Goal: Complete application form

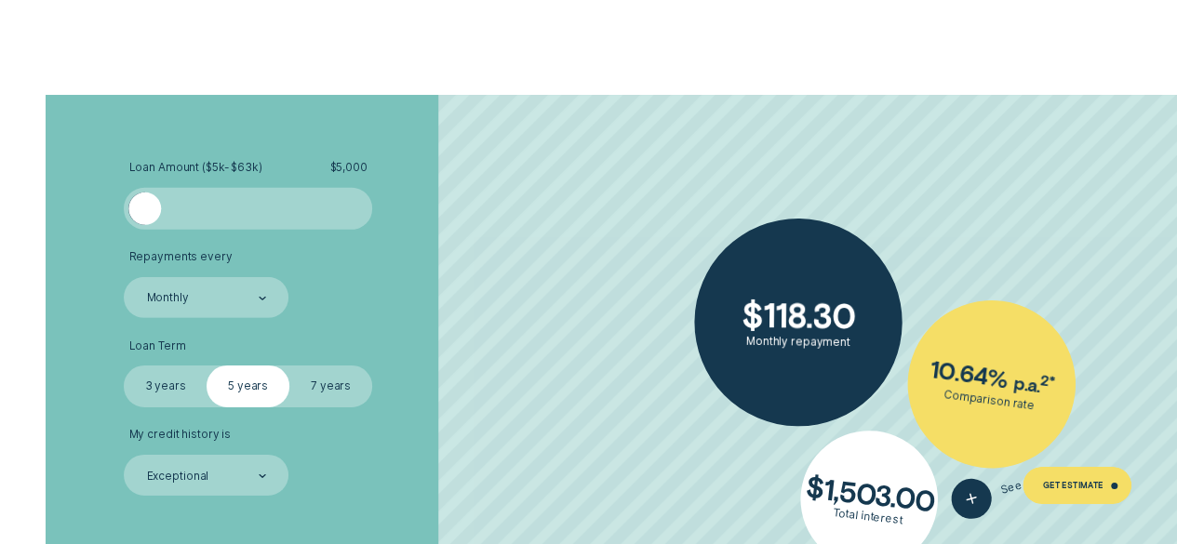
scroll to position [2767, 0]
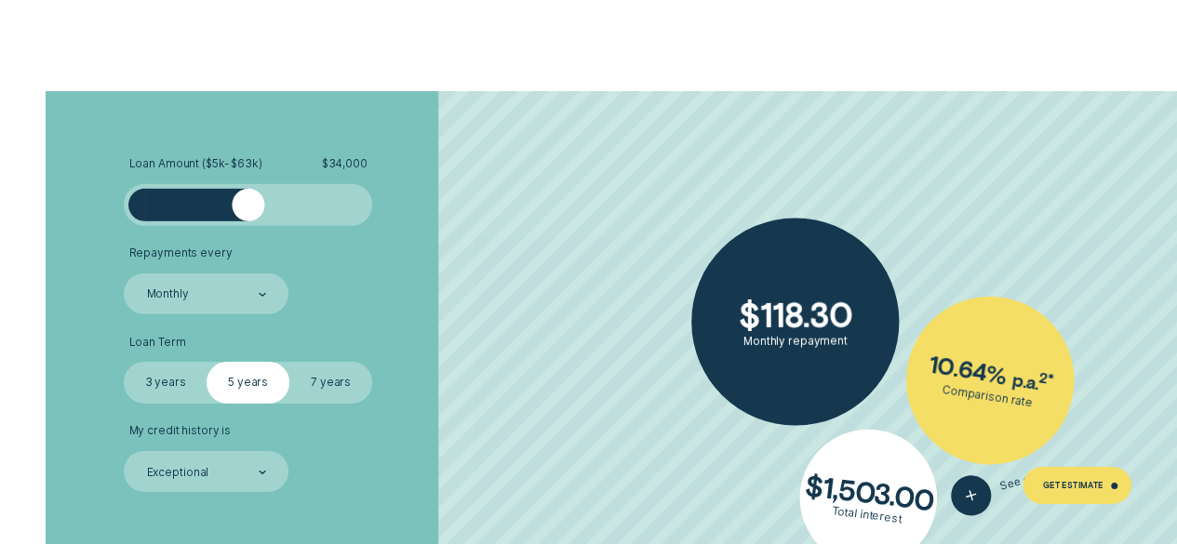
click at [249, 211] on div at bounding box center [248, 206] width 207 height 34
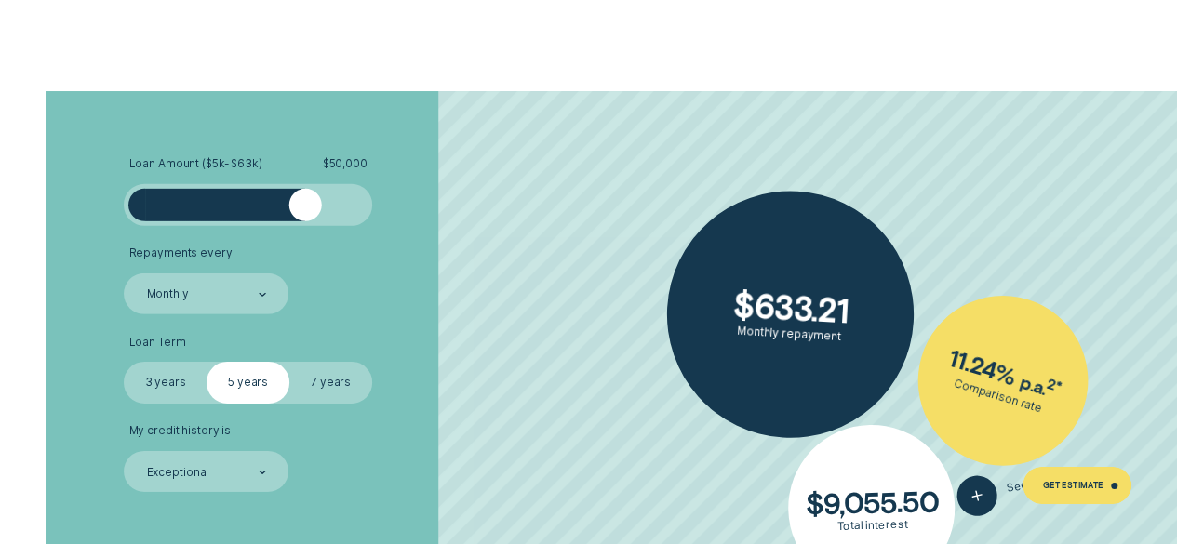
drag, startPoint x: 249, startPoint y: 211, endPoint x: 306, endPoint y: 213, distance: 56.8
click at [306, 213] on div at bounding box center [306, 206] width 34 height 34
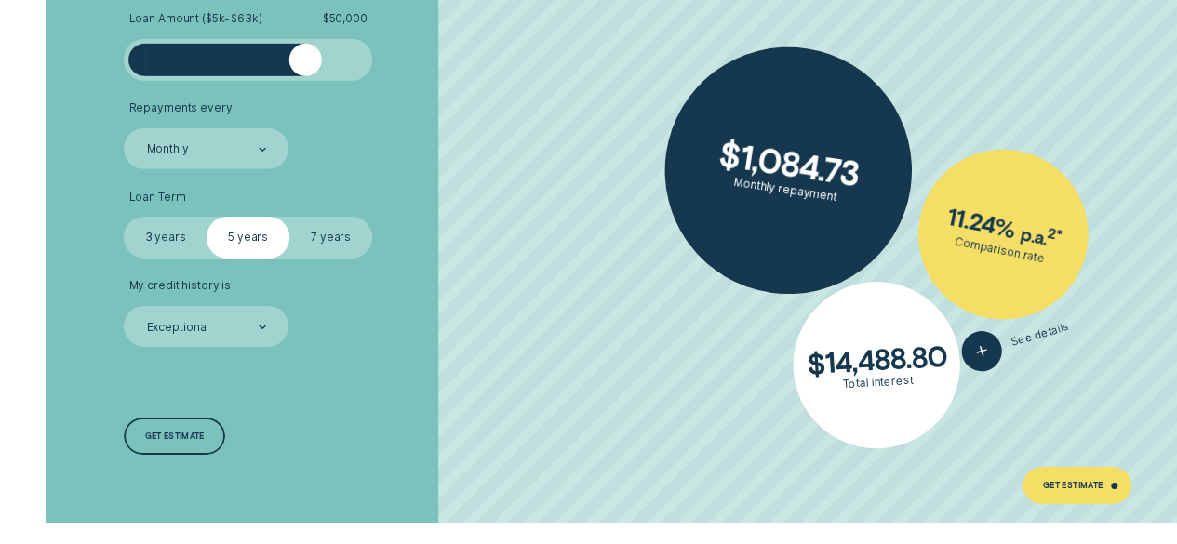
scroll to position [2907, 0]
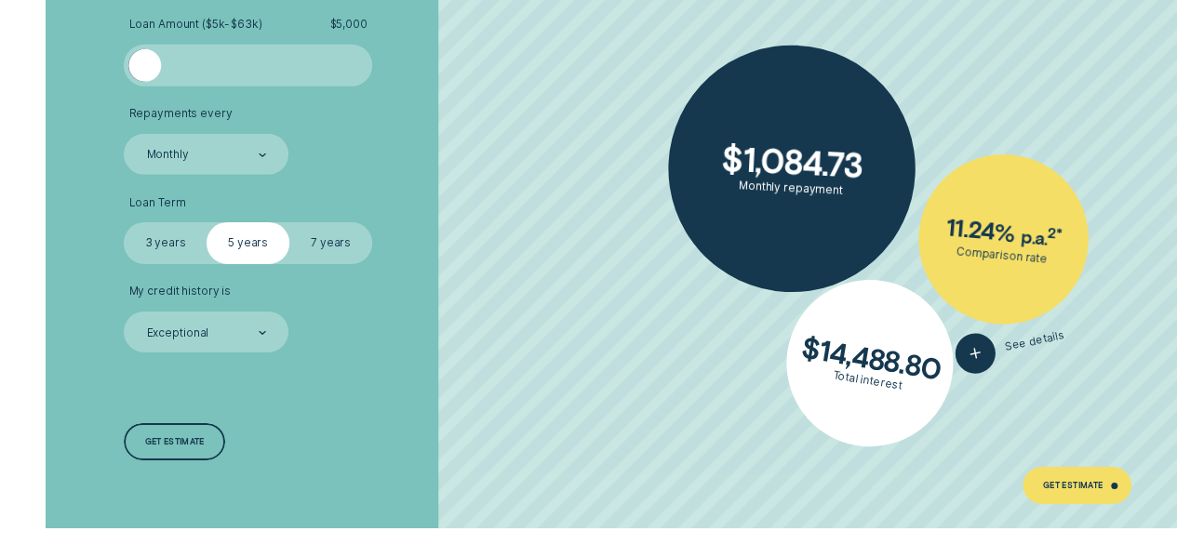
drag, startPoint x: 307, startPoint y: 66, endPoint x: 123, endPoint y: 68, distance: 184.3
click at [124, 68] on div "Loan Amount ( $5k - $63k ) $ 5,000" at bounding box center [248, 52] width 248 height 68
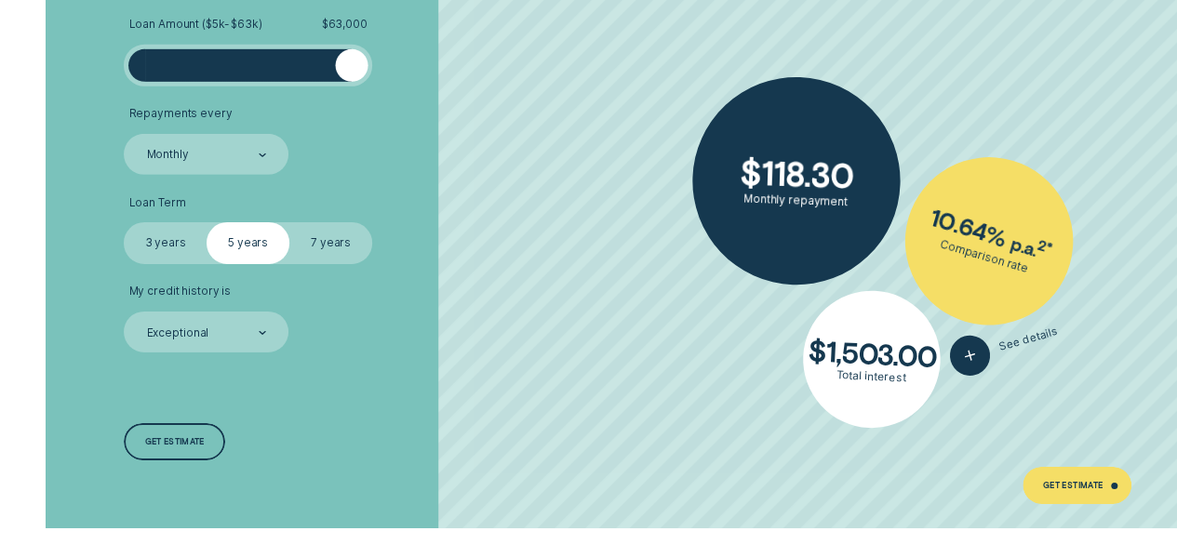
drag, startPoint x: 148, startPoint y: 68, endPoint x: 416, endPoint y: 79, distance: 268.3
click at [416, 79] on li "Loan Amount ( $5k - $63k ) $ 63,000" at bounding box center [313, 52] width 379 height 68
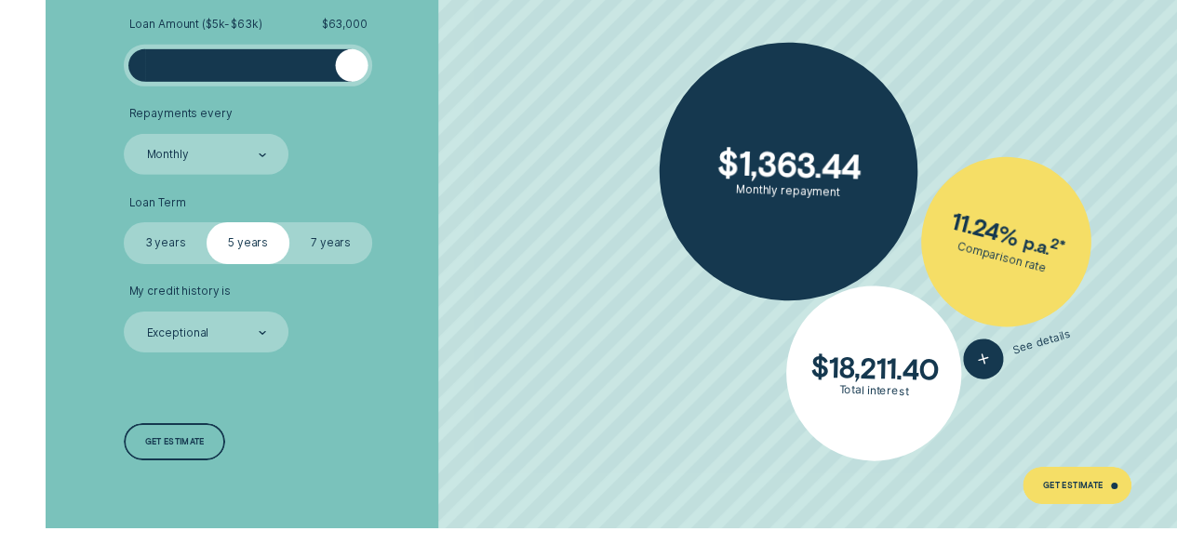
click at [318, 245] on label "7 years" at bounding box center [330, 242] width 83 height 41
click at [289, 222] on input "7 years" at bounding box center [289, 222] width 0 height 0
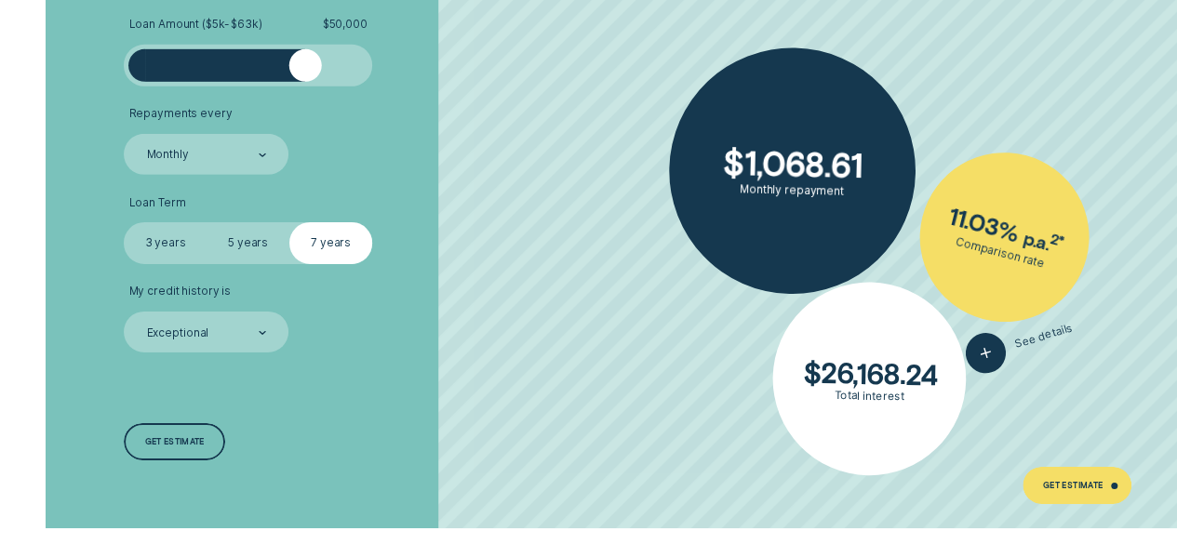
drag, startPoint x: 345, startPoint y: 66, endPoint x: 305, endPoint y: 67, distance: 40.0
click at [305, 67] on div at bounding box center [306, 66] width 34 height 34
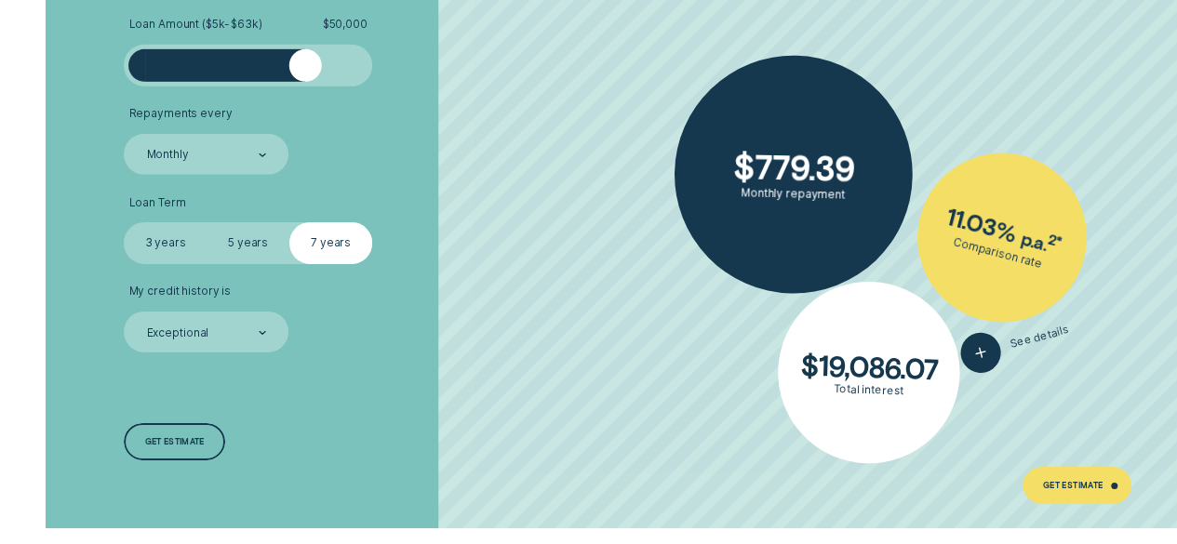
click at [424, 149] on li "Repayments every Monthly" at bounding box center [313, 141] width 379 height 68
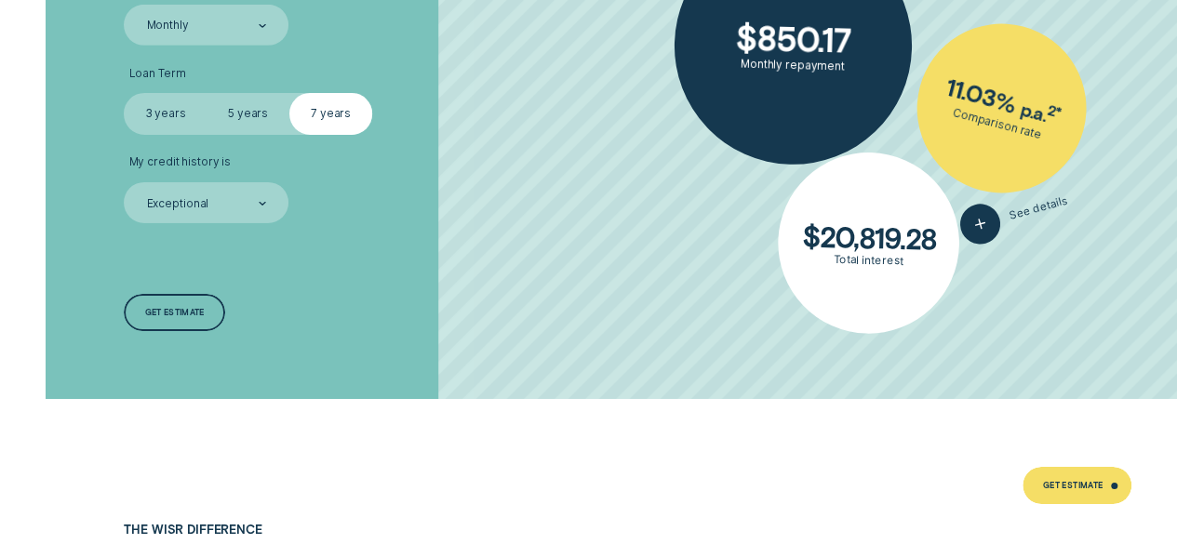
scroll to position [3037, 0]
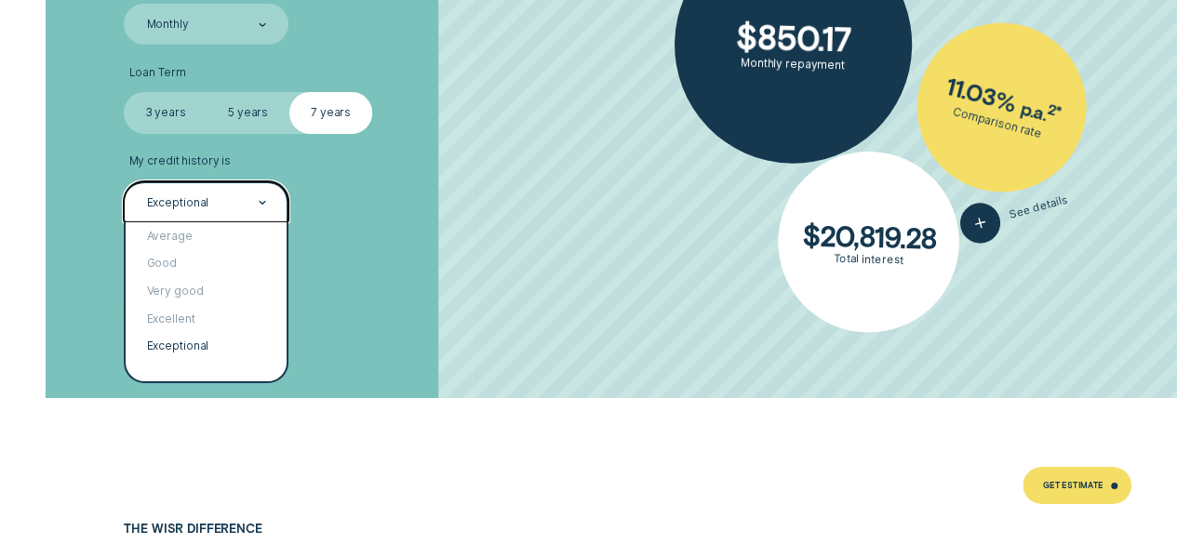
click at [244, 200] on div "Exceptional" at bounding box center [206, 203] width 122 height 17
click at [186, 295] on div "Very good" at bounding box center [206, 292] width 161 height 28
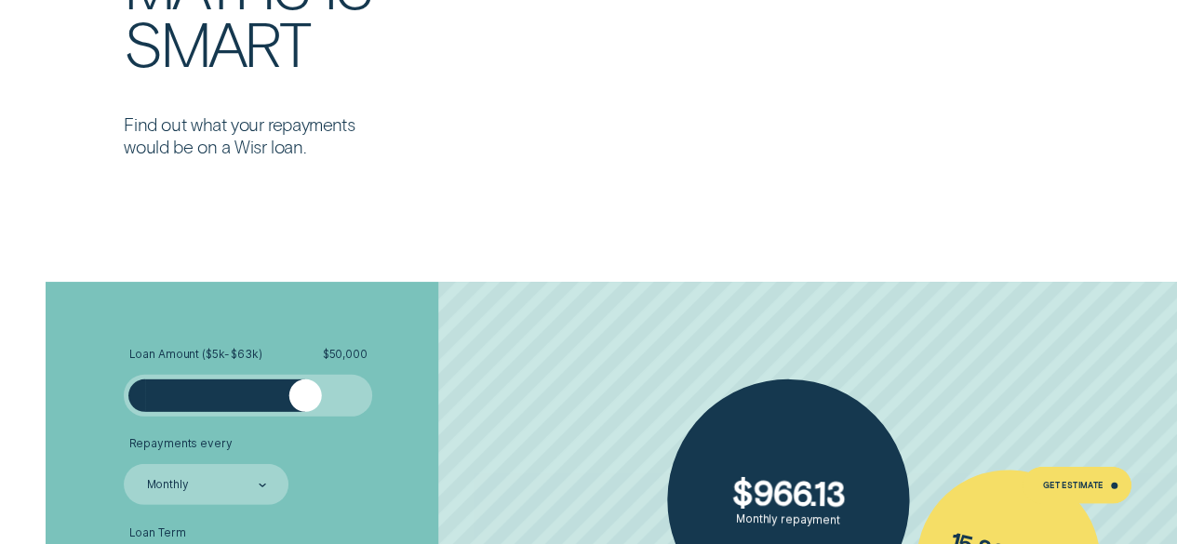
scroll to position [2550, 0]
